Goal: Task Accomplishment & Management: Manage account settings

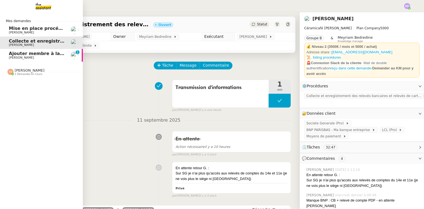
click at [18, 53] on span "Ajouter membre à la communauté UMento" at bounding box center [62, 53] width 106 height 5
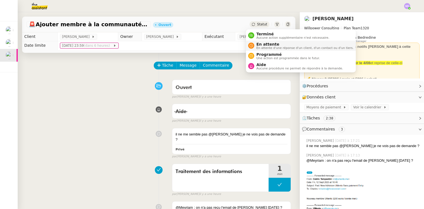
click at [258, 42] on span "En attente" at bounding box center [305, 44] width 97 height 4
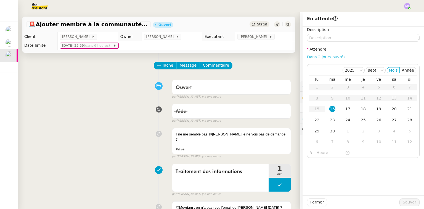
click at [322, 57] on link "Dans 2 jours ouvrés" at bounding box center [326, 57] width 38 height 4
type input "07:00"
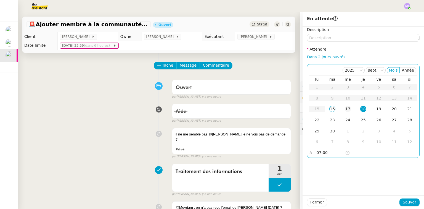
click at [345, 108] on div "17" at bounding box center [348, 109] width 6 height 6
click at [324, 180] on div "Description Attendre Dans 2 jours ouvrés [DATE] Mois Année lu ma me je ve sa di…" at bounding box center [364, 111] width 122 height 169
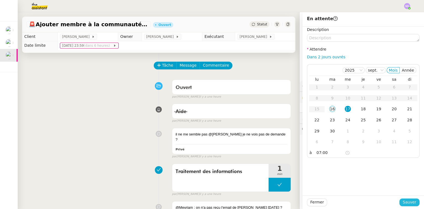
click at [405, 204] on span "Sauver" at bounding box center [410, 202] width 14 height 6
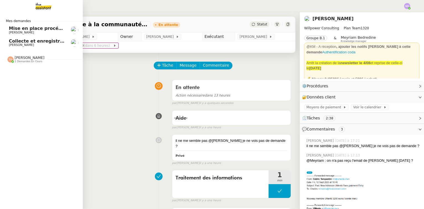
click at [15, 40] on span "Collecte et enregistrement des relevés bancaires et relevés de cartes bancaires…" at bounding box center [131, 40] width 245 height 5
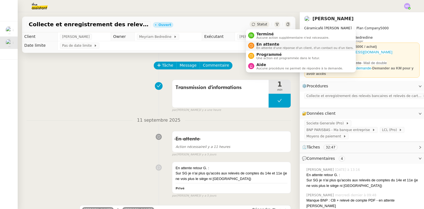
click at [262, 43] on span "En attente" at bounding box center [305, 44] width 97 height 4
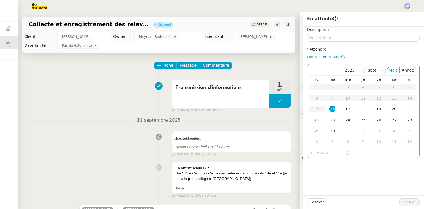
drag, startPoint x: 308, startPoint y: 55, endPoint x: 318, endPoint y: 67, distance: 15.3
click at [309, 55] on link "Dans 2 jours ouvrés" at bounding box center [326, 57] width 38 height 4
type input "07:00"
click at [343, 105] on td "17" at bounding box center [347, 109] width 15 height 11
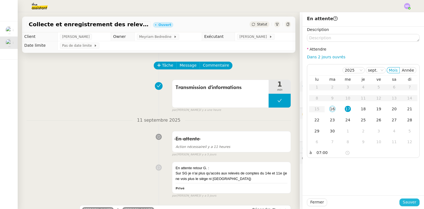
click at [407, 203] on span "Sauver" at bounding box center [410, 202] width 14 height 6
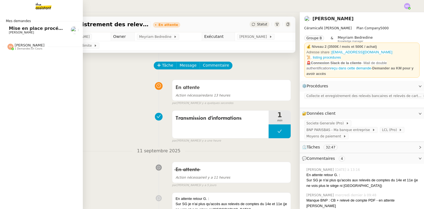
click at [20, 32] on span "[PERSON_NAME]" at bounding box center [21, 33] width 25 height 4
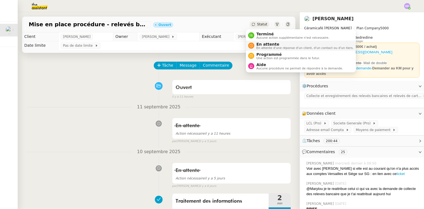
click at [262, 43] on span "En attente" at bounding box center [305, 44] width 97 height 4
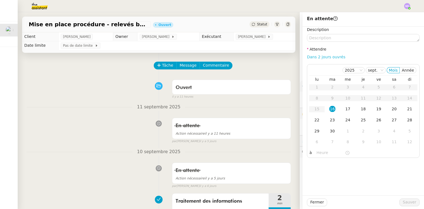
click at [331, 56] on link "Dans 2 jours ouvrés" at bounding box center [326, 57] width 38 height 4
type input "07:00"
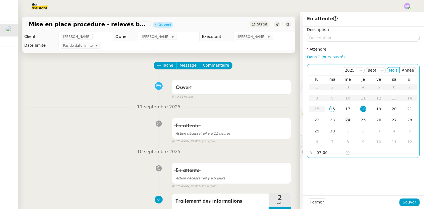
drag, startPoint x: 342, startPoint y: 105, endPoint x: 349, endPoint y: 122, distance: 18.6
click at [343, 106] on td "17" at bounding box center [347, 109] width 15 height 11
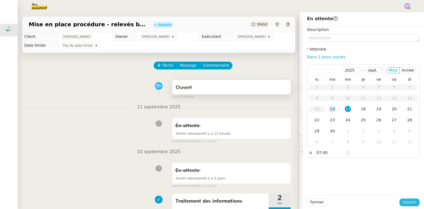
drag, startPoint x: 408, startPoint y: 202, endPoint x: 255, endPoint y: 94, distance: 187.1
click at [407, 201] on span "Sauver" at bounding box center [410, 202] width 14 height 6
